Goal: Check status: Check status

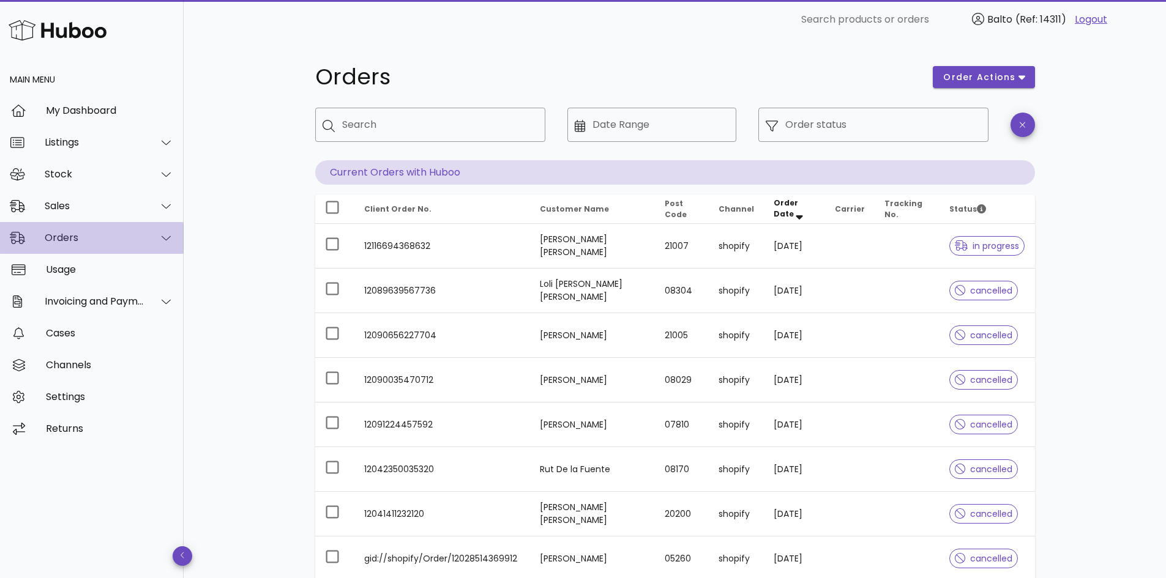
click at [86, 248] on div "Orders" at bounding box center [92, 238] width 184 height 32
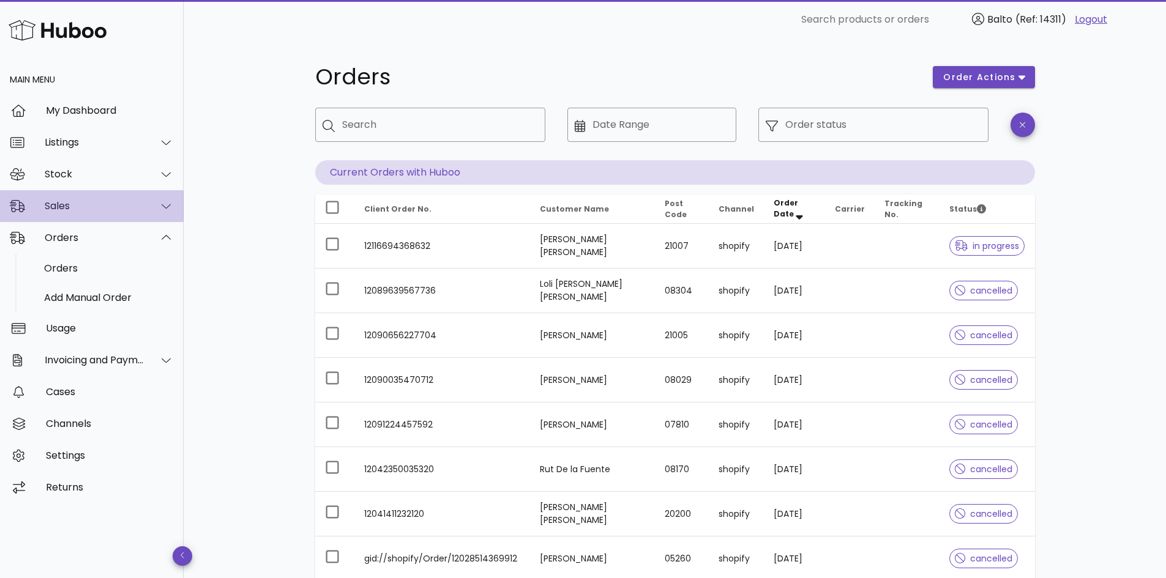
click at [83, 207] on div "Sales" at bounding box center [95, 206] width 100 height 12
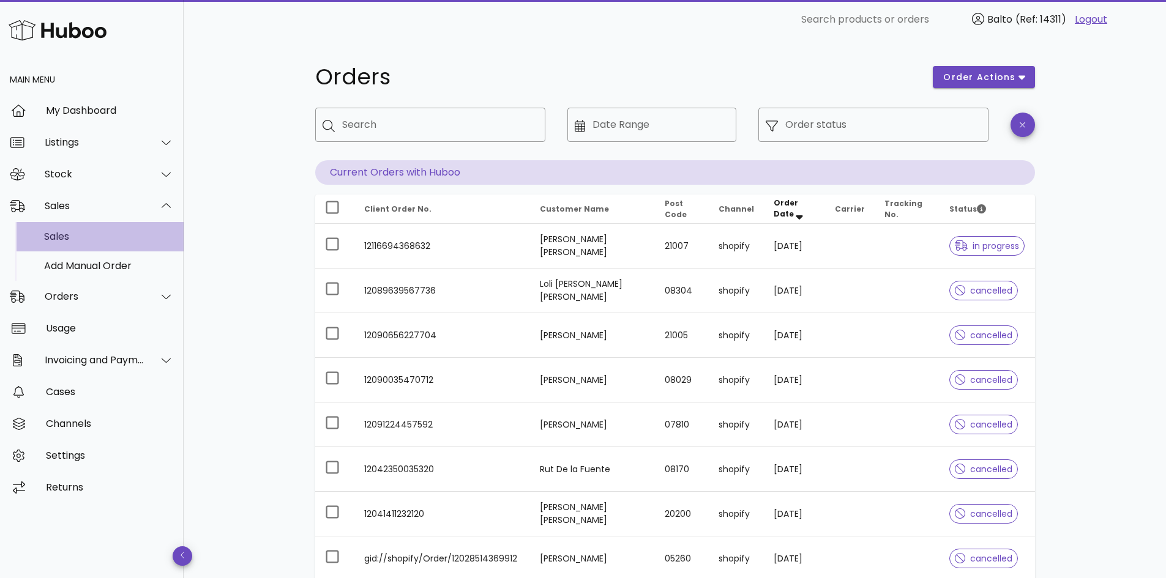
click at [91, 242] on div "Sales" at bounding box center [109, 237] width 130 height 12
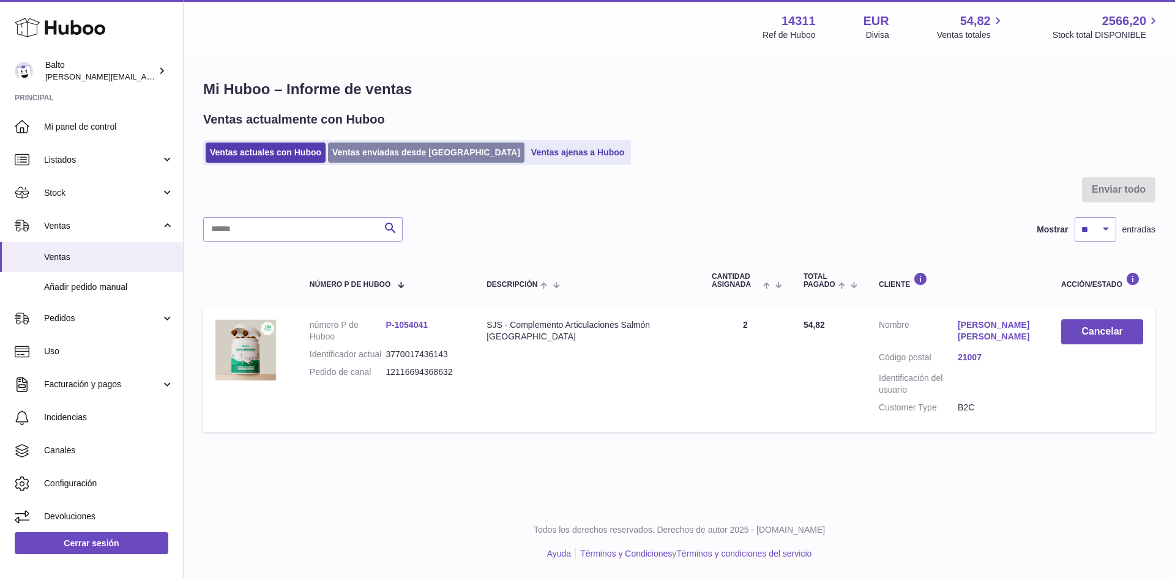
click at [379, 152] on link "Ventas enviadas desde [GEOGRAPHIC_DATA]" at bounding box center [426, 153] width 196 height 20
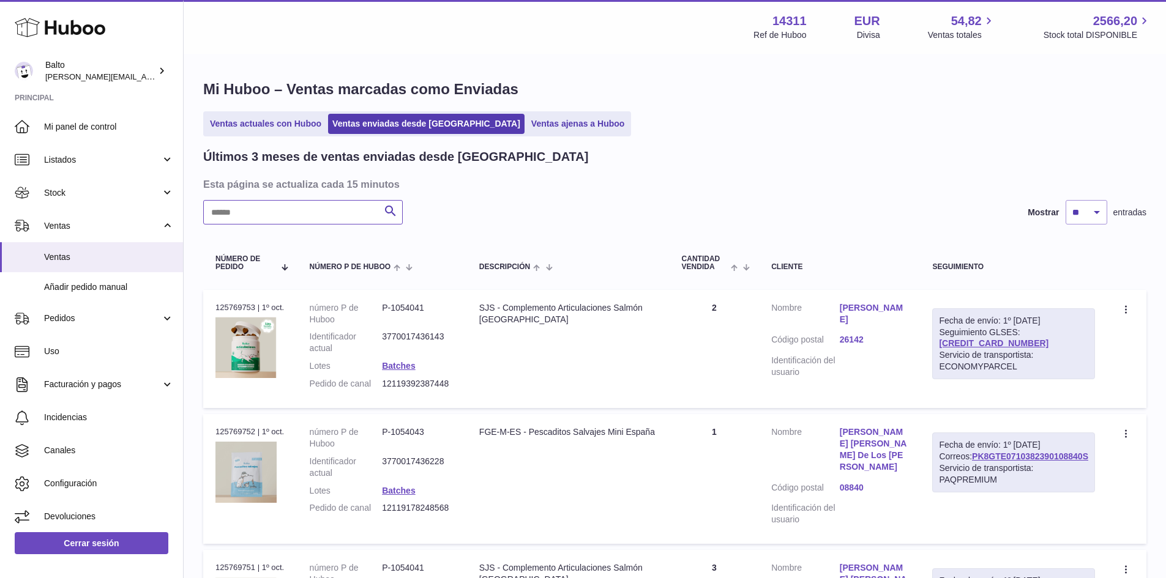
click at [281, 219] on input "text" at bounding box center [302, 212] width 199 height 24
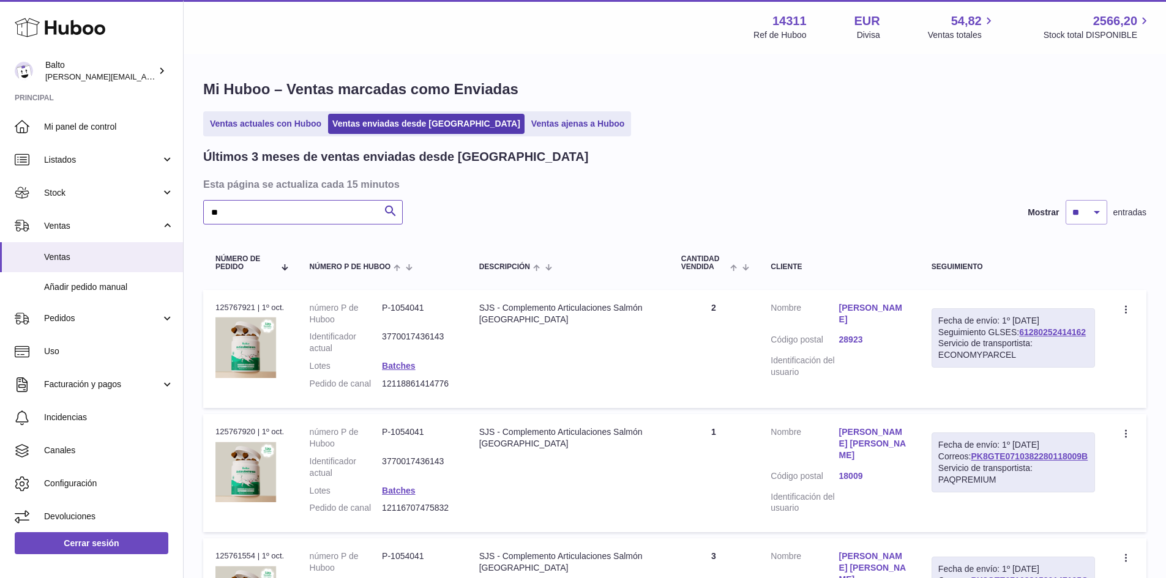
type input "*"
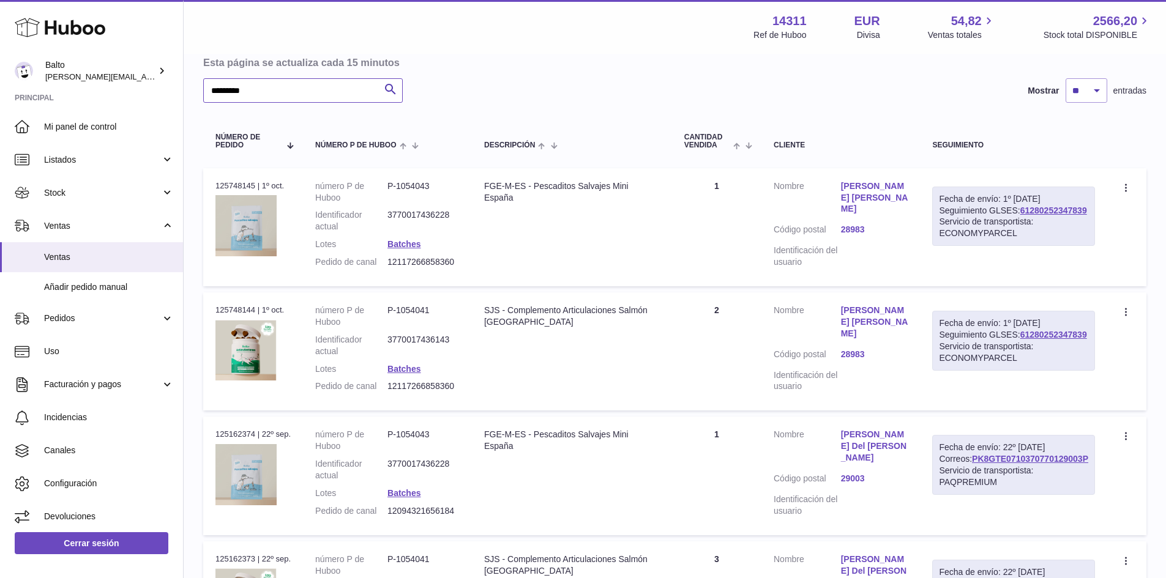
scroll to position [308, 0]
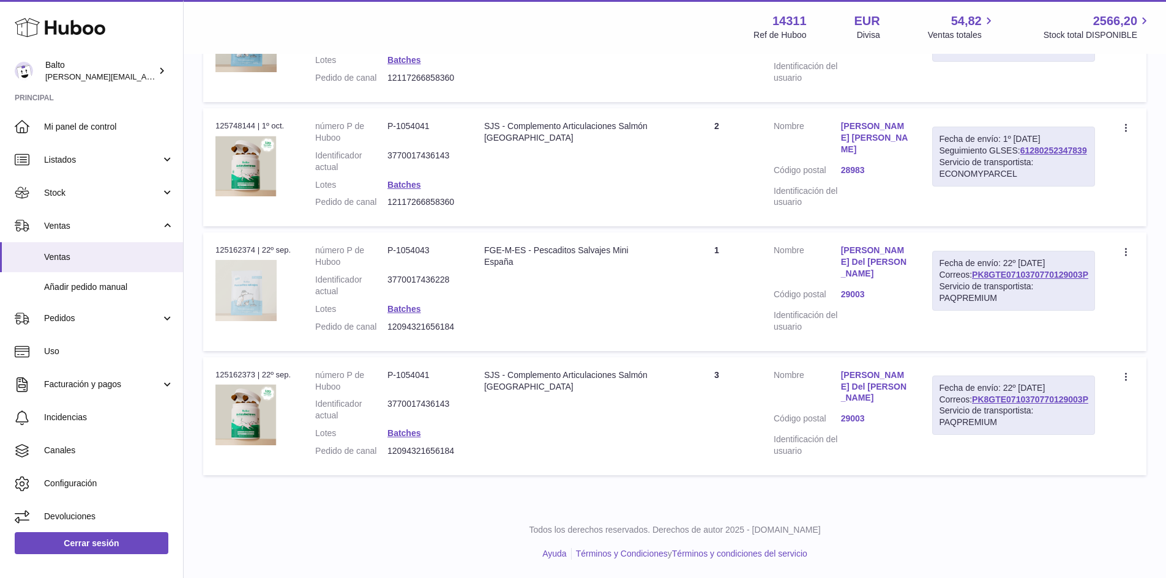
type input "********"
click at [979, 404] on link "PK8GTE0710370770129003P" at bounding box center [1030, 400] width 116 height 10
